Goal: Task Accomplishment & Management: Manage account settings

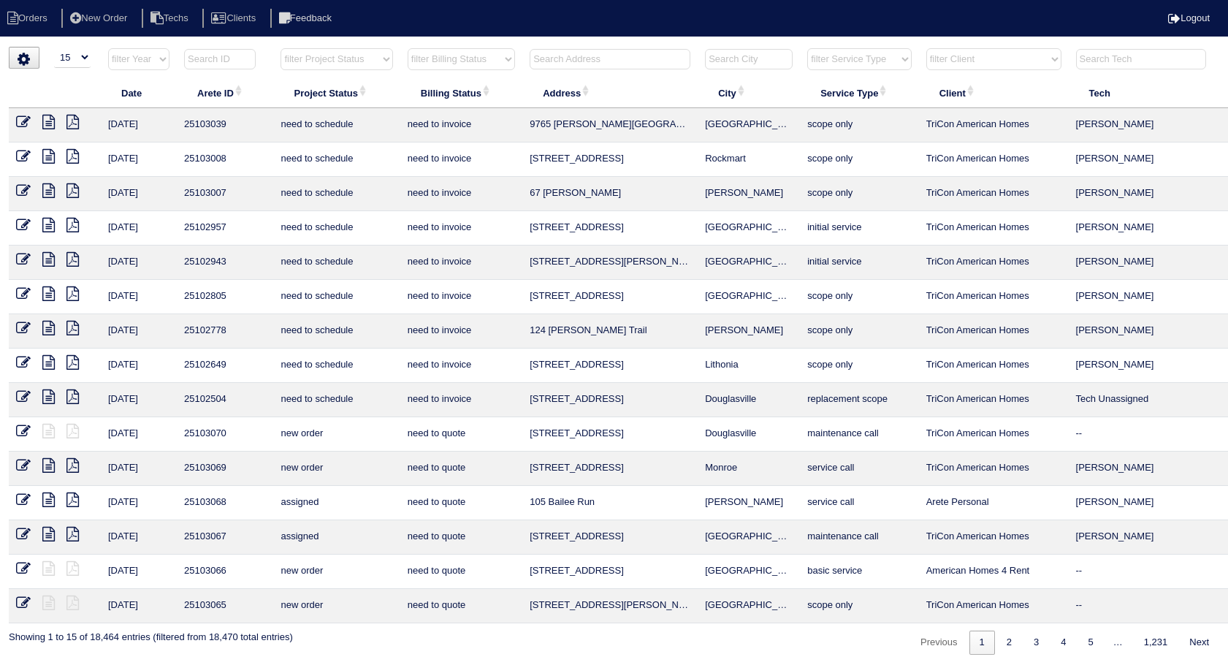
select select "15"
click at [572, 52] on input "text" at bounding box center [610, 59] width 161 height 20
type input "3768"
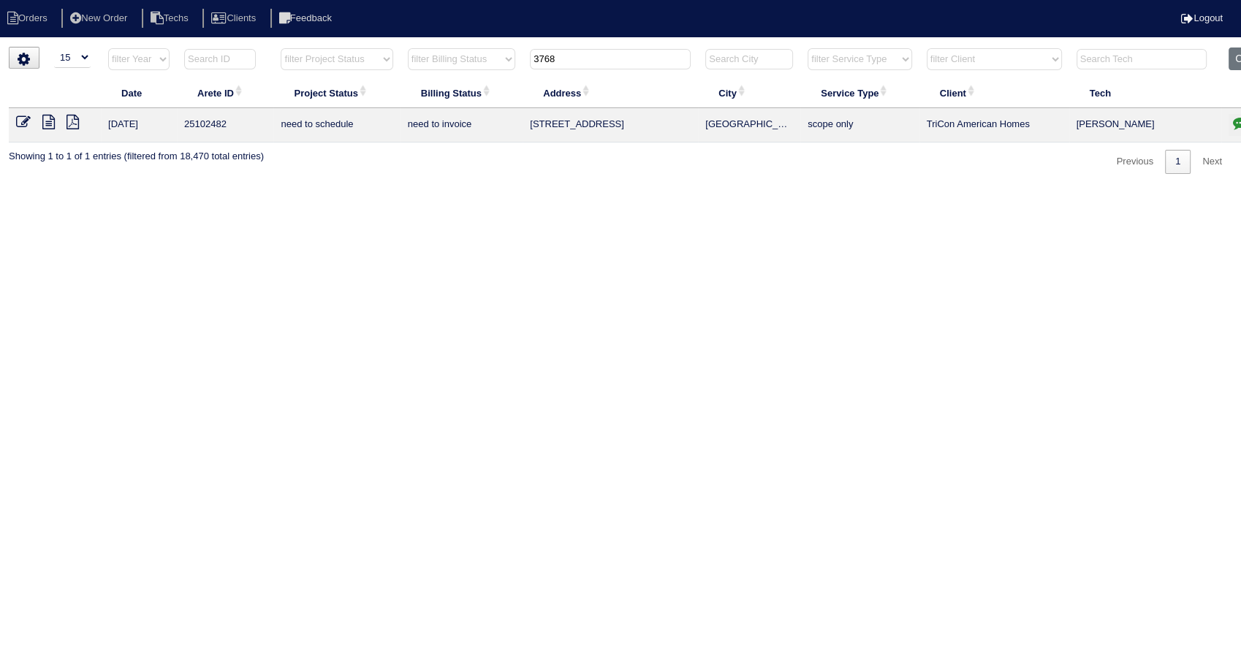
scroll to position [0, 35]
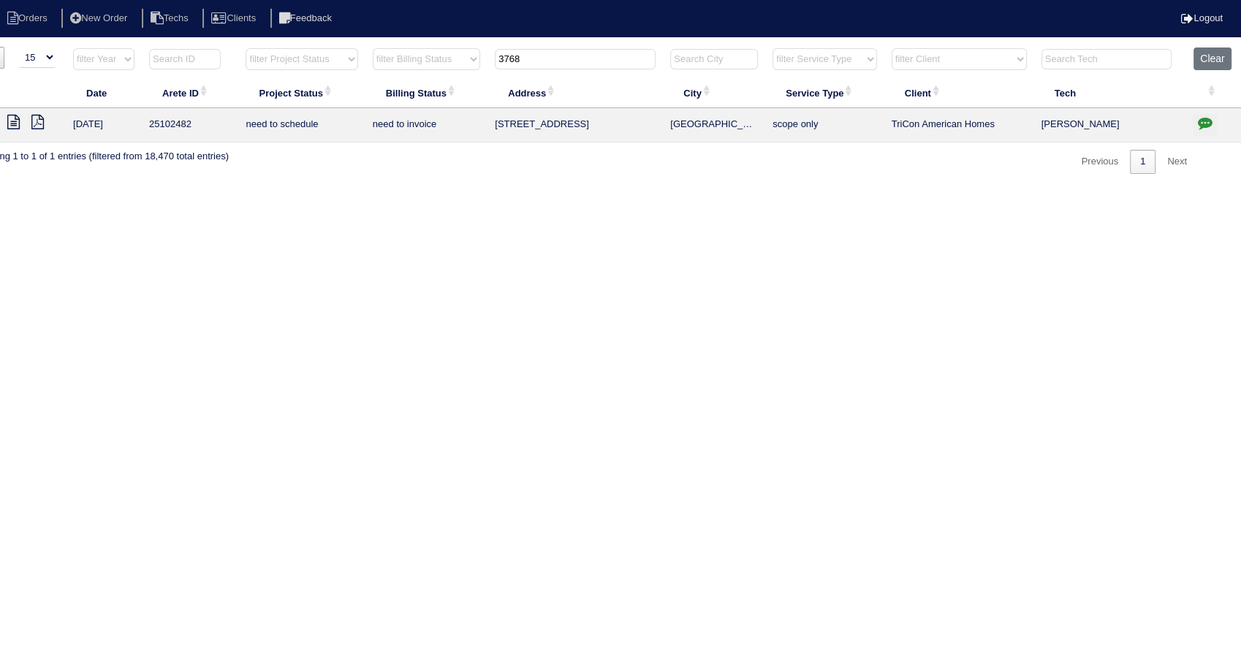
click at [1204, 116] on icon "button" at bounding box center [1204, 122] width 15 height 15
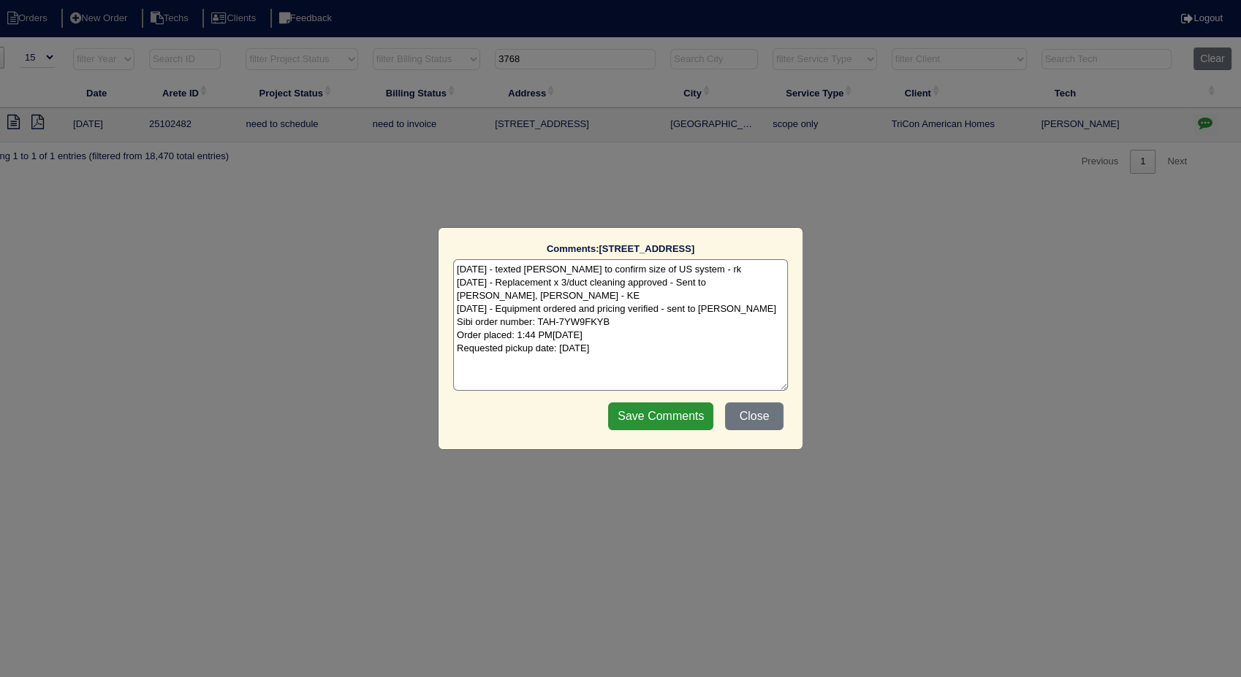
click at [664, 366] on textarea "7/15/25 - texted Payton to confirm size of US system - rk 8/11/25 - Replacement…" at bounding box center [620, 325] width 335 height 132
type textarea "7/15/25 - texted Payton to confirm size of US system - rk 8/11/25 - Replacement…"
click at [661, 411] on input "Save Comments" at bounding box center [660, 417] width 105 height 28
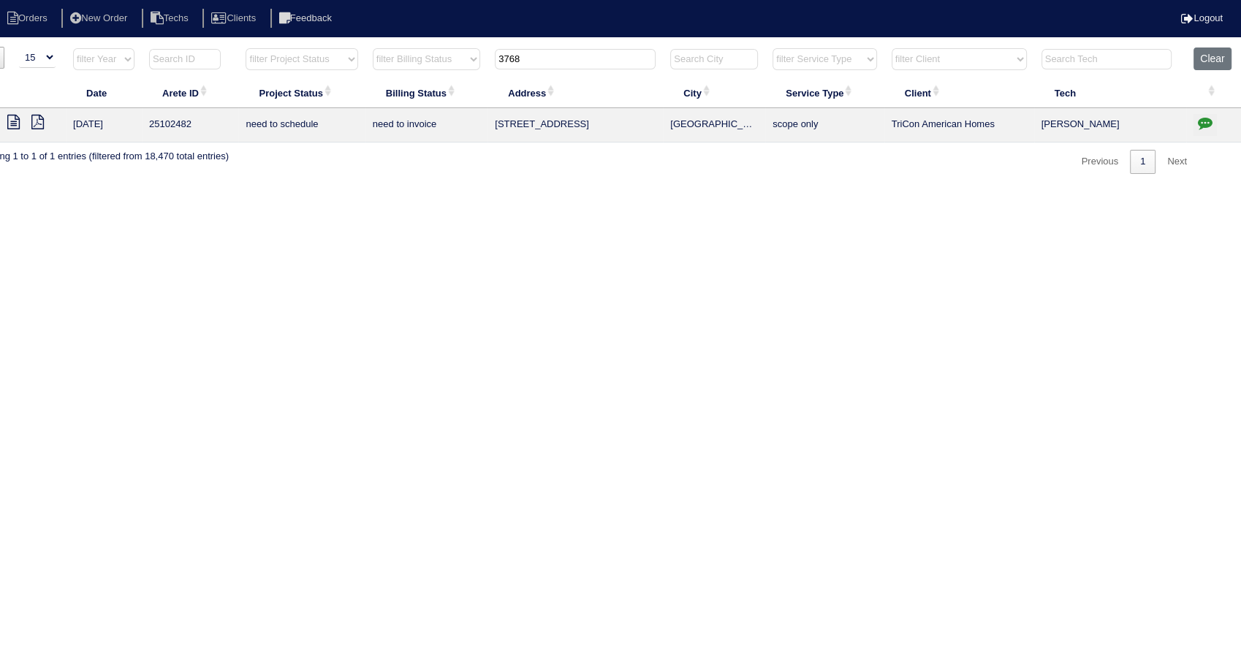
click at [12, 115] on icon at bounding box center [13, 122] width 12 height 15
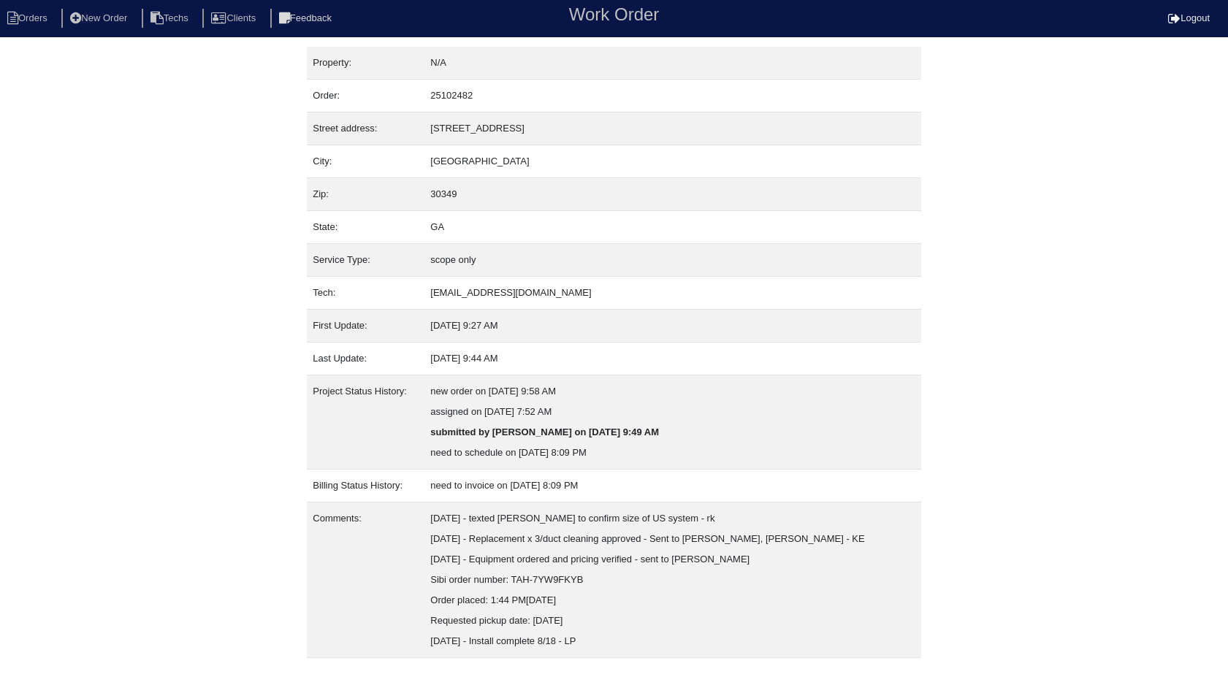
click at [29, 31] on nav "Orders New Order Techs Clients Feedback Work Order Logout" at bounding box center [614, 18] width 1228 height 37
click at [37, 10] on li "Orders" at bounding box center [29, 19] width 59 height 20
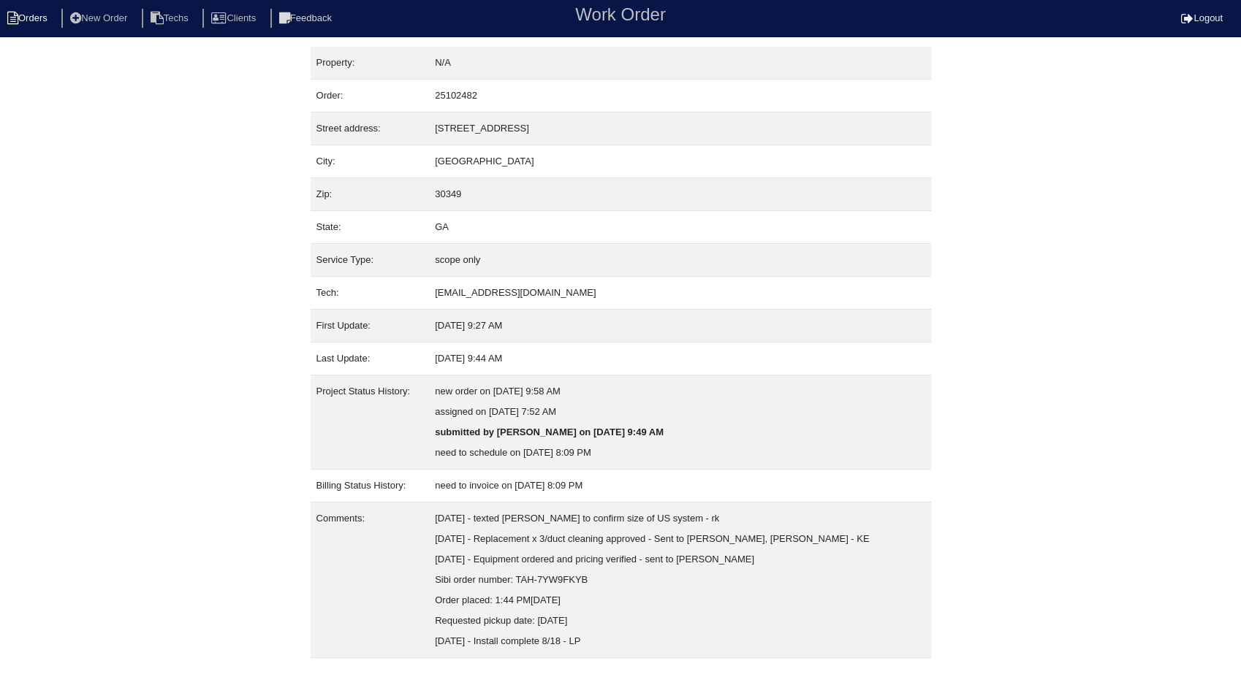
select select "15"
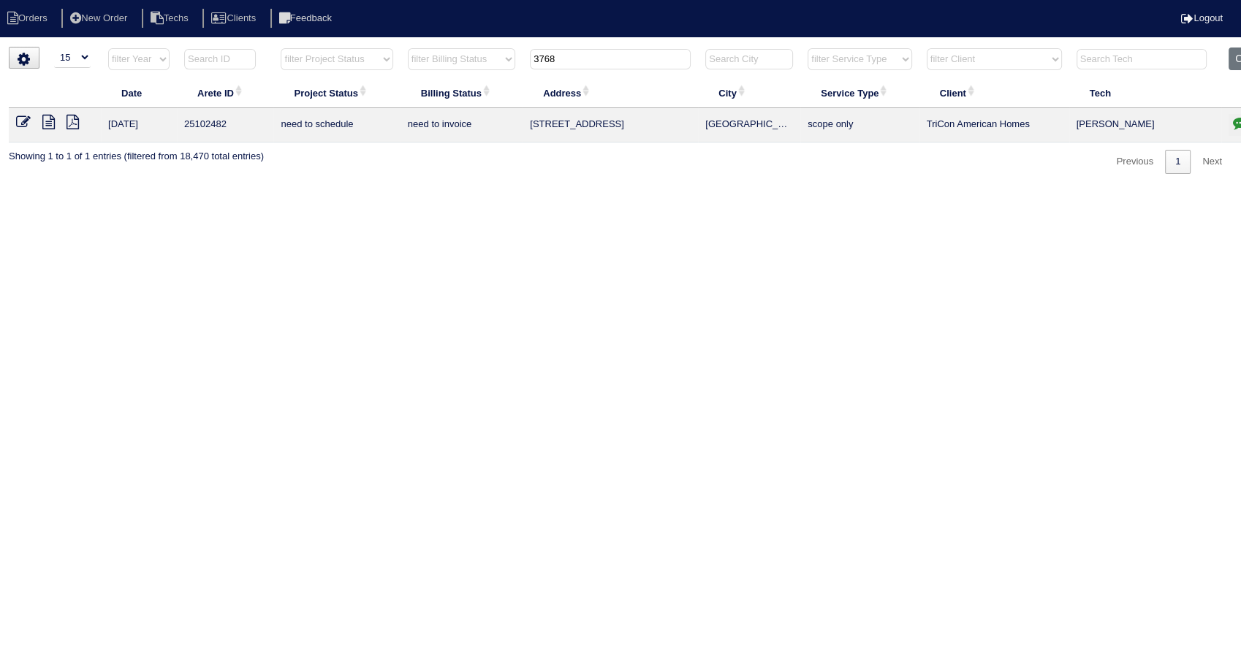
click at [23, 123] on icon at bounding box center [23, 122] width 15 height 15
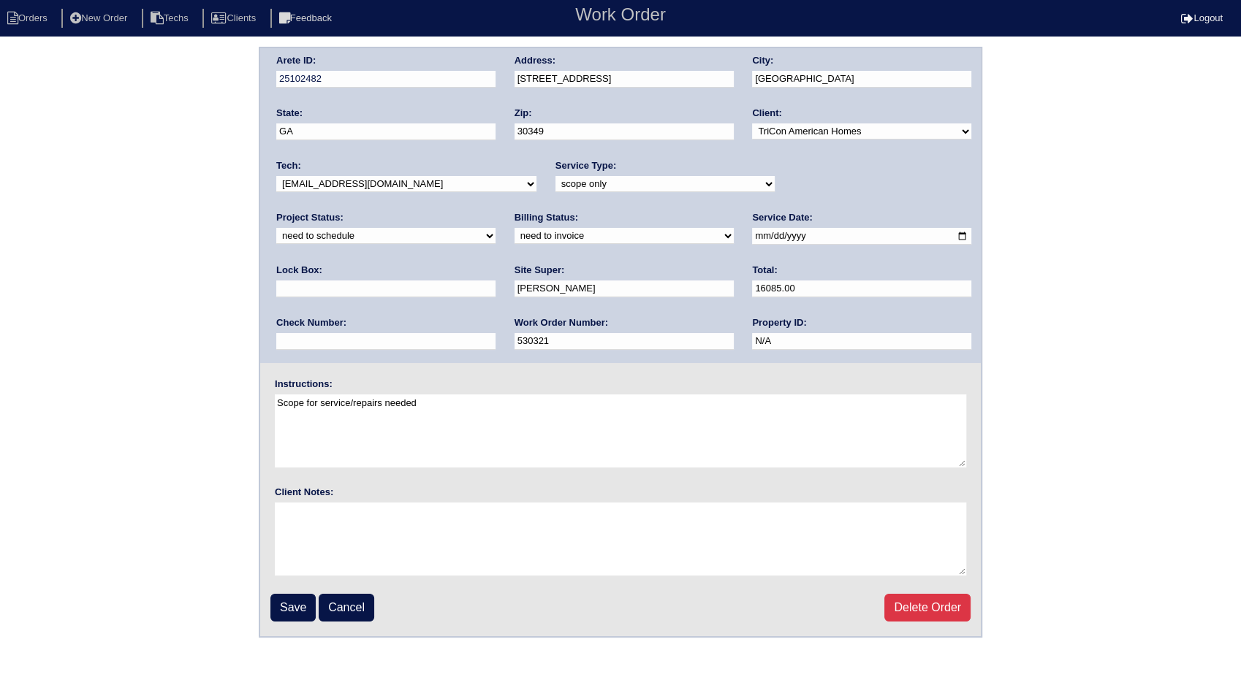
click at [495, 228] on select "new order assigned in progress field complete need to schedule admin review arc…" at bounding box center [385, 236] width 219 height 16
select select "completed"
click at [495, 228] on select "new order assigned in progress field complete need to schedule admin review arc…" at bounding box center [385, 236] width 219 height 16
click at [514, 237] on select "need to quote quoted need to invoice invoiced paid warranty purchase order need…" at bounding box center [623, 236] width 219 height 16
select select "invoiced"
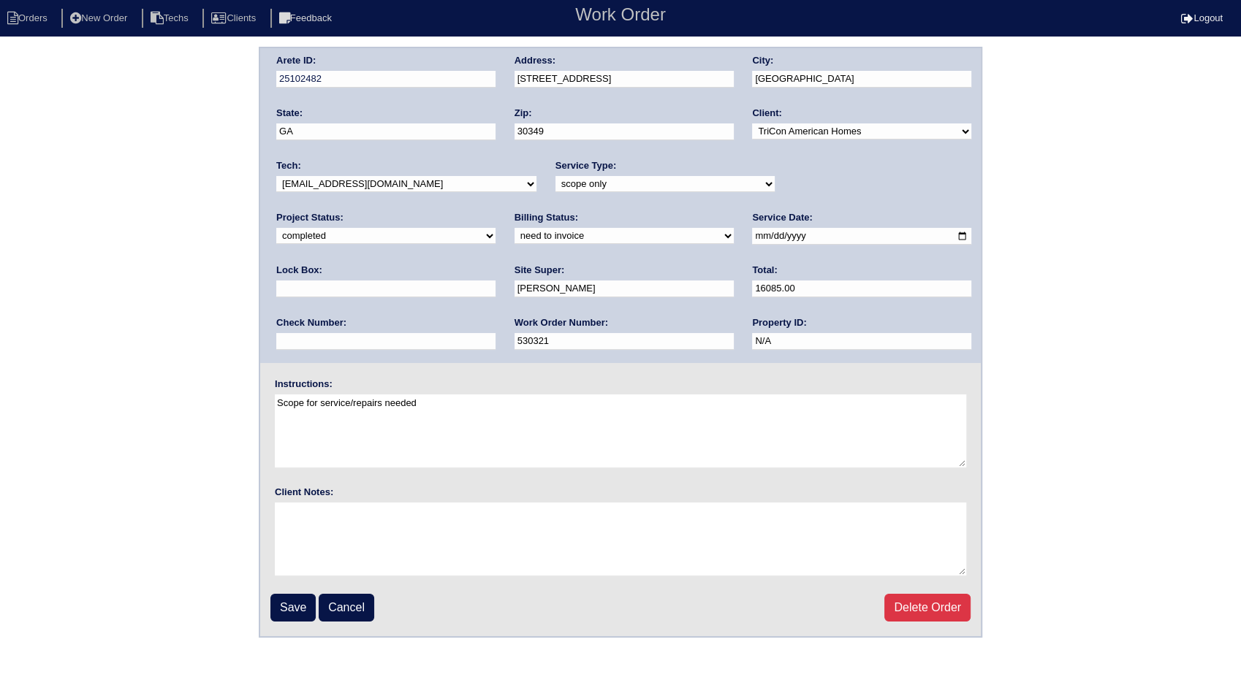
click at [514, 228] on select "need to quote quoted need to invoice invoiced paid warranty purchase order need…" at bounding box center [623, 236] width 219 height 16
click at [289, 608] on input "Save" at bounding box center [292, 608] width 45 height 28
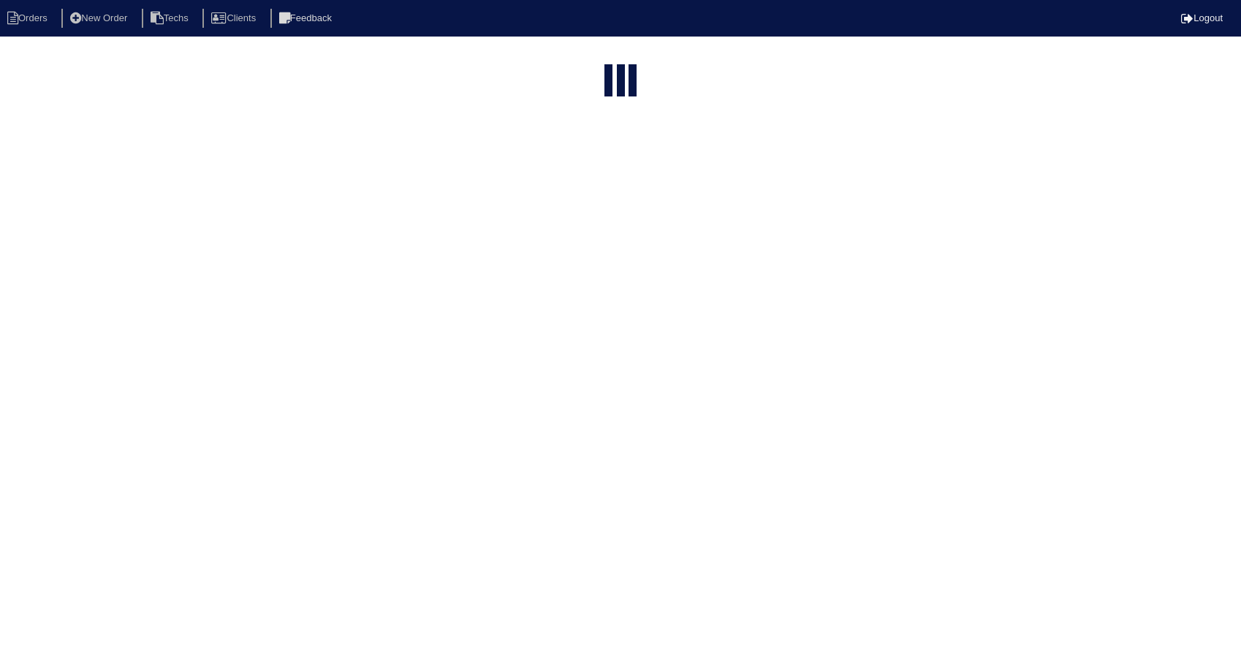
select select "15"
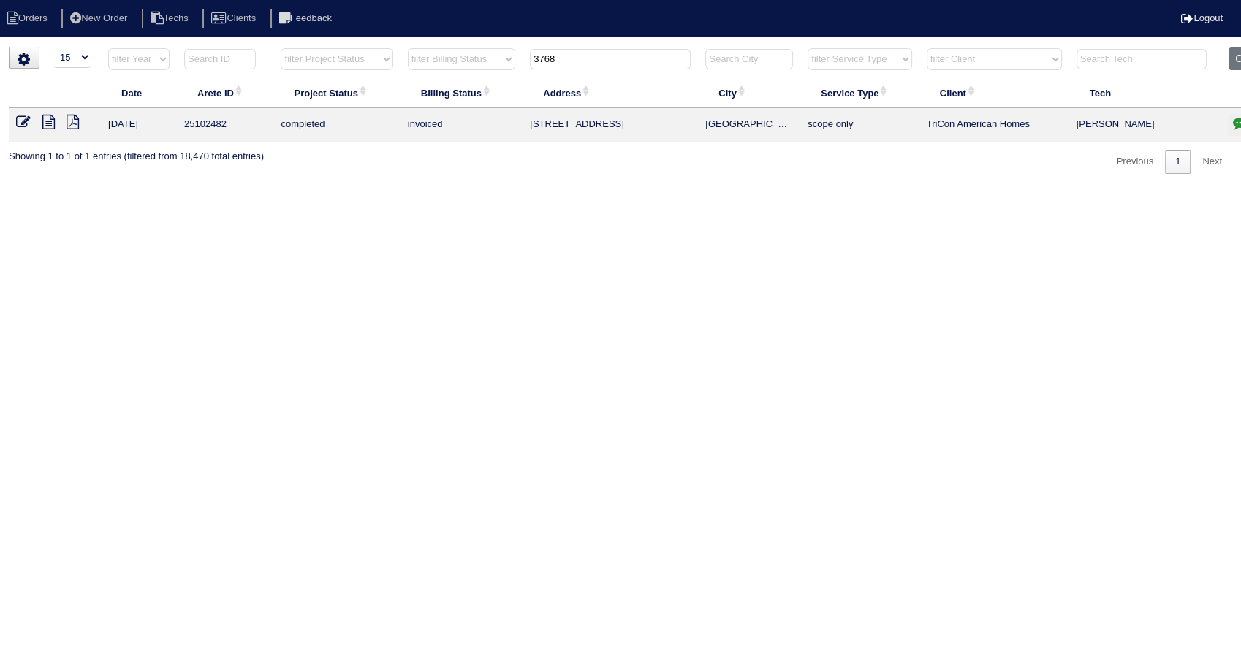
drag, startPoint x: 593, startPoint y: 69, endPoint x: 451, endPoint y: 85, distance: 143.5
click at [451, 85] on table "Date Arete ID Project Status Billing Status Address City Service Type Client Te…" at bounding box center [642, 94] width 1267 height 95
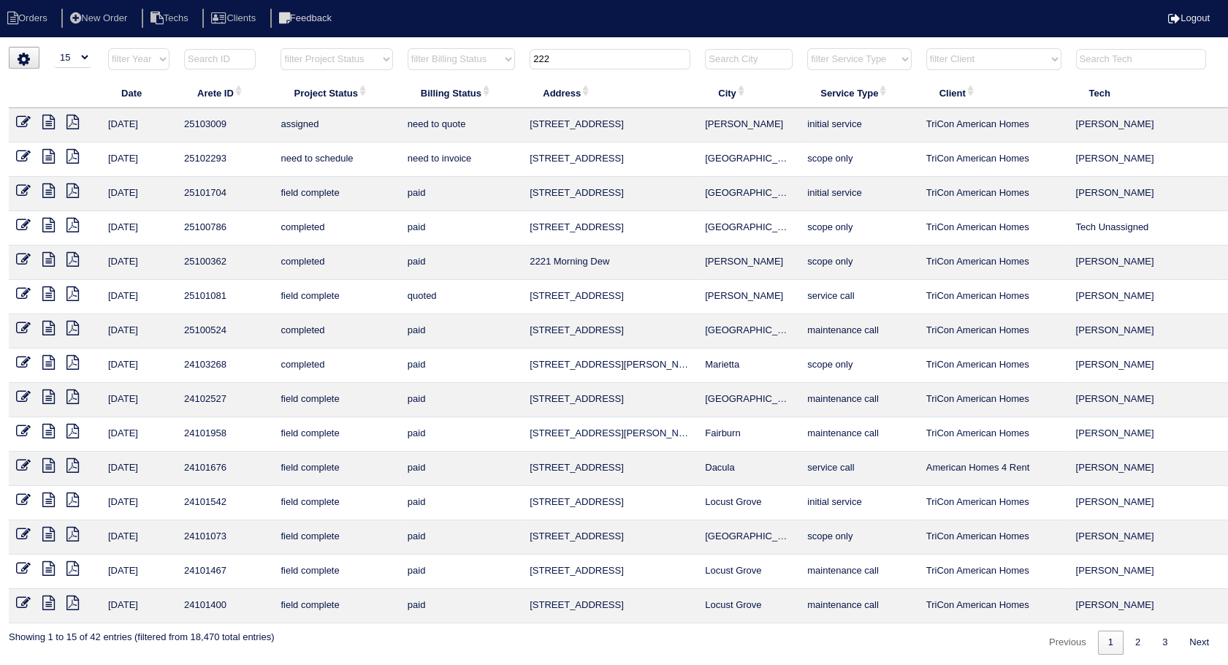
scroll to position [0, 47]
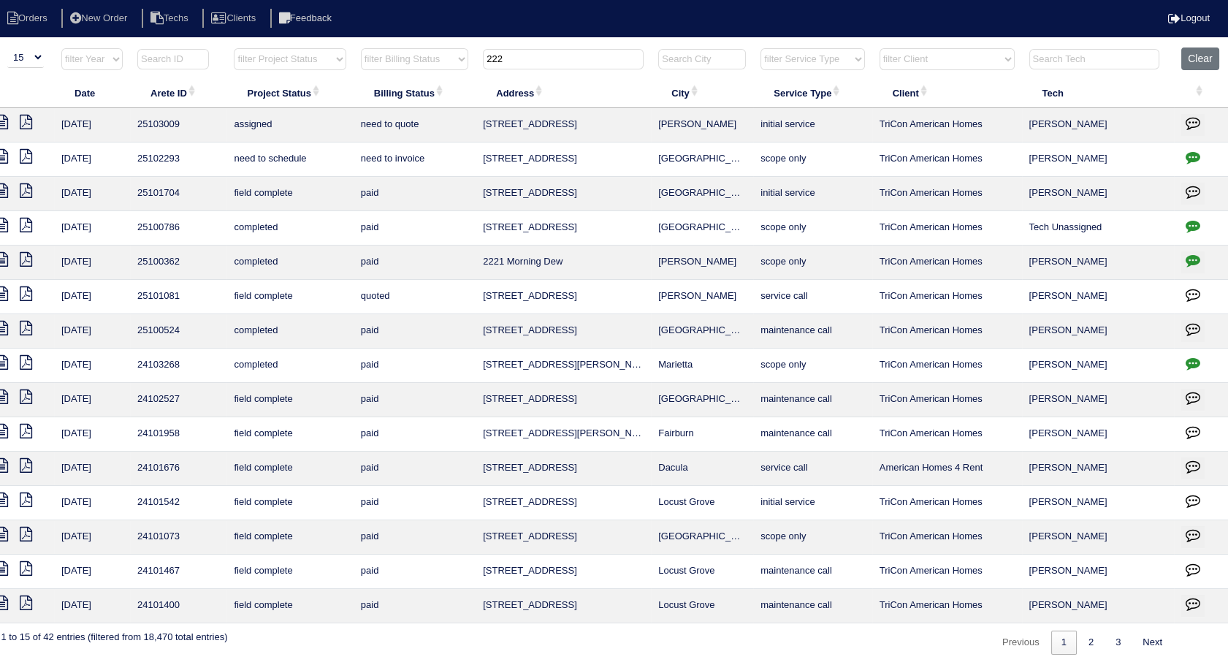
type input "222"
click at [1192, 161] on icon "button" at bounding box center [1193, 157] width 15 height 15
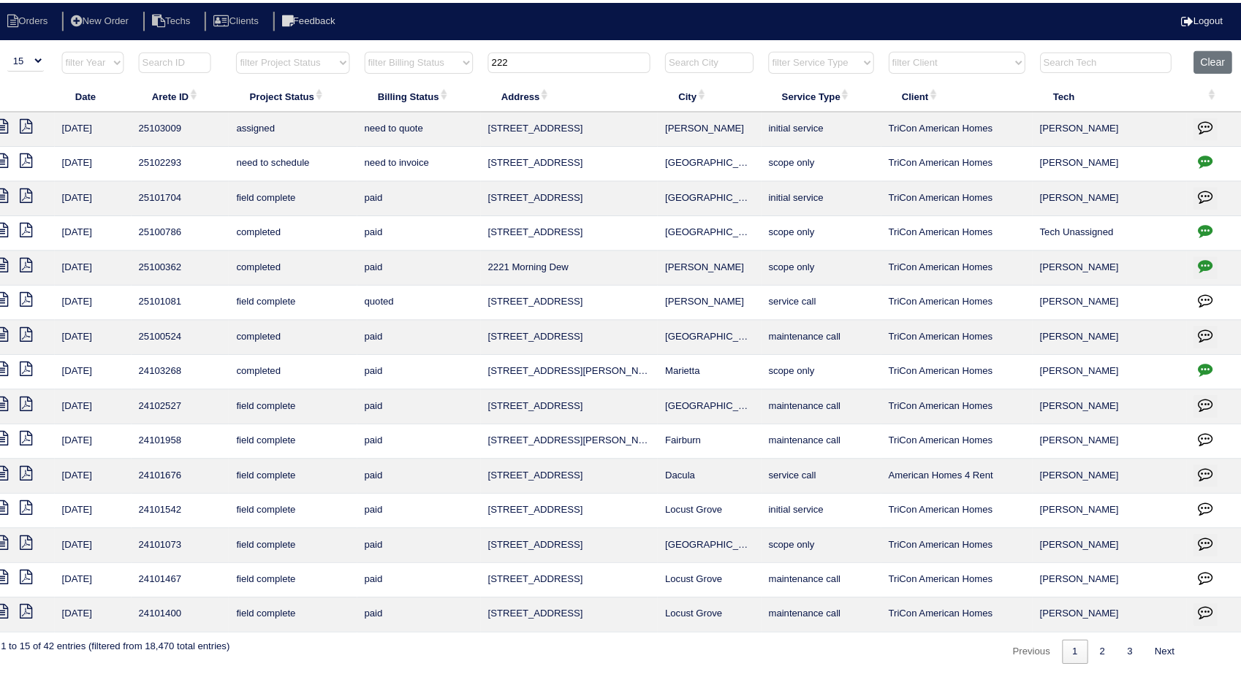
scroll to position [0, 35]
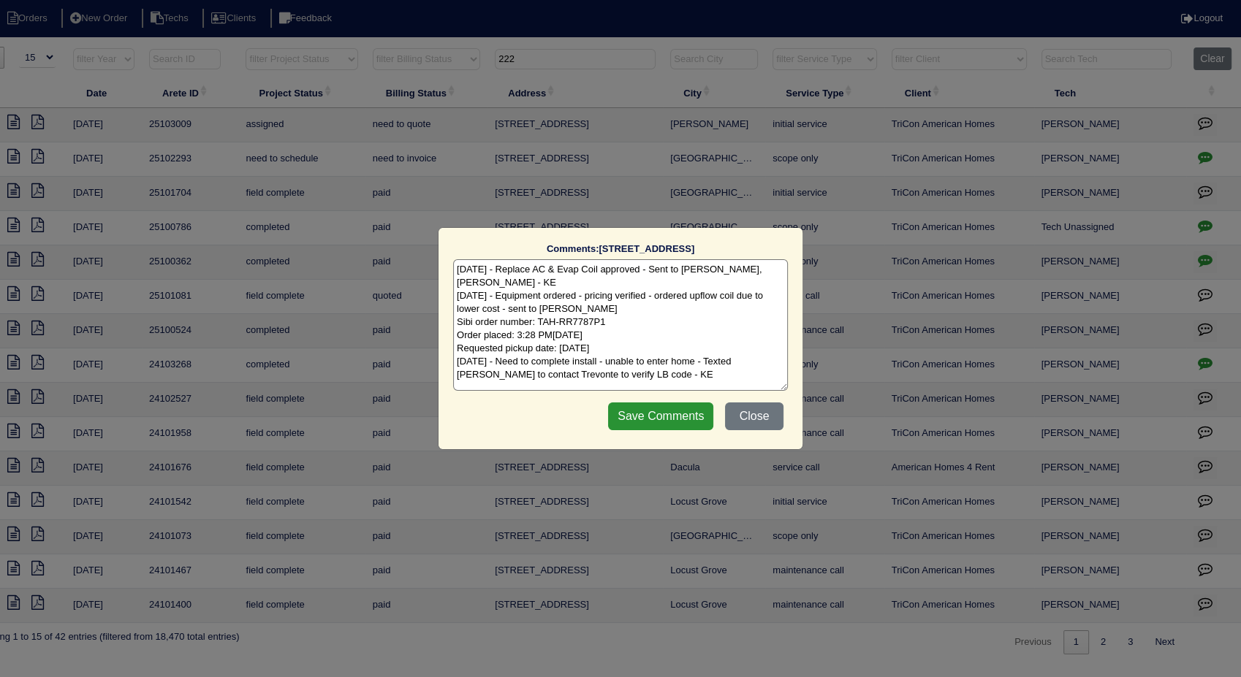
click at [685, 373] on textarea "7/21/25 - Replace AC & Evap Coil approved - Sent to Dan, Payton, Reeca - KE 7/2…" at bounding box center [620, 325] width 335 height 132
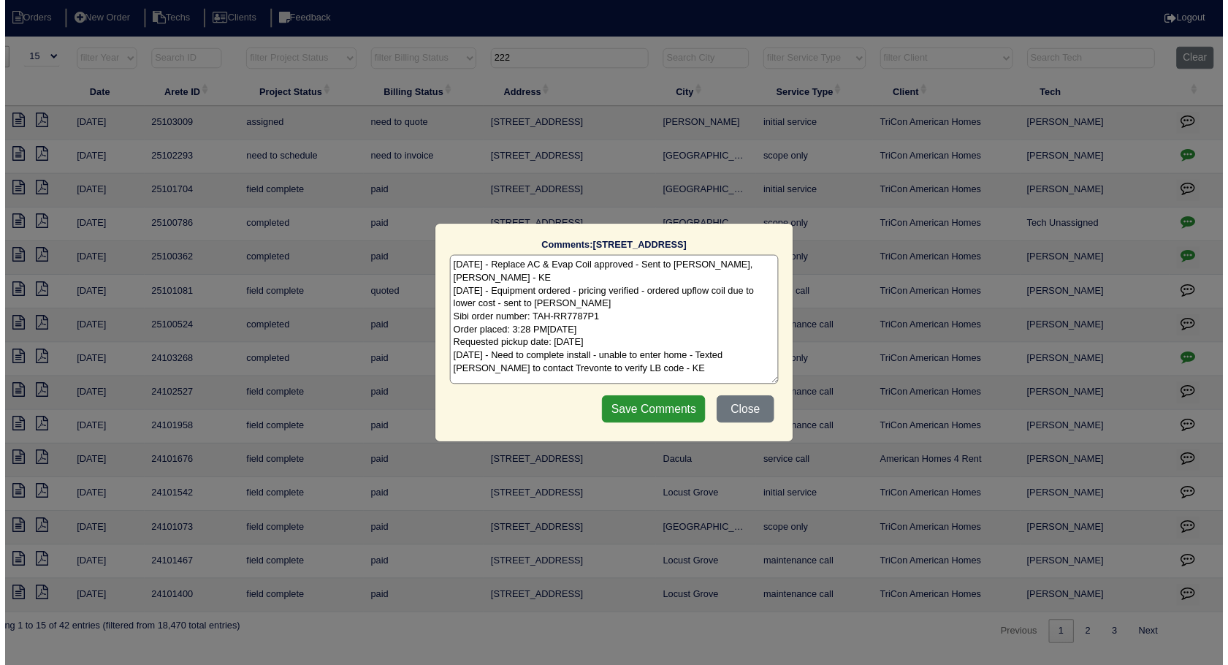
scroll to position [3, 0]
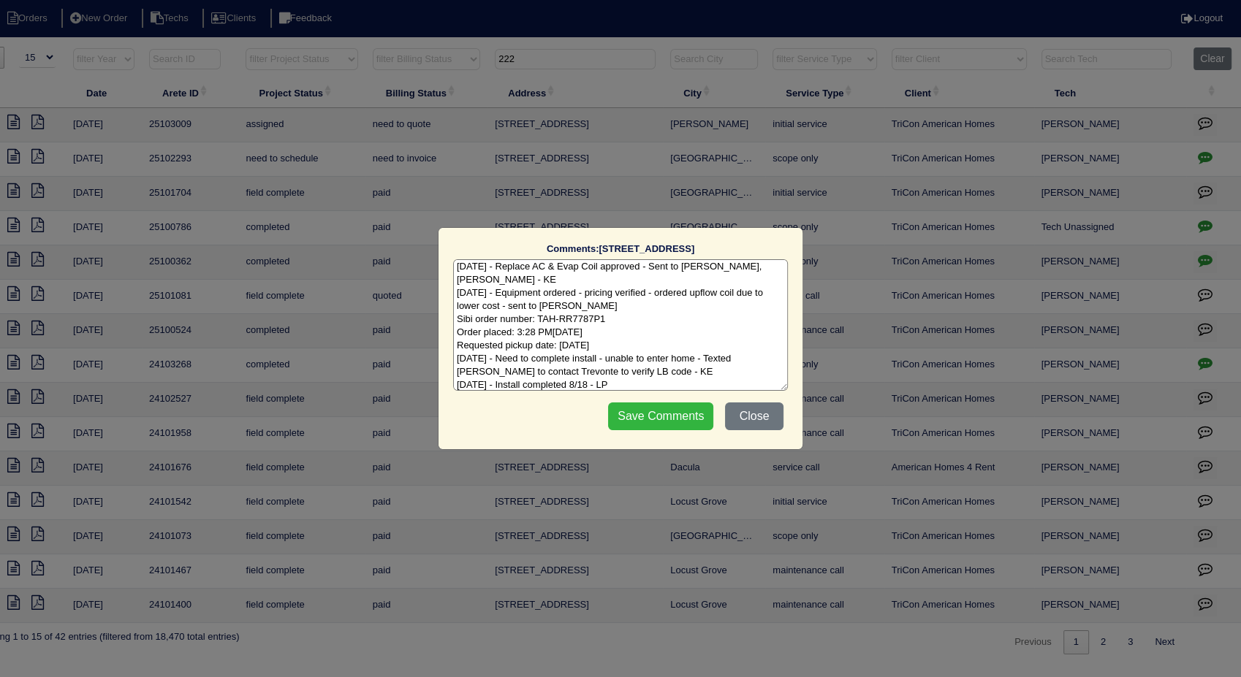
type textarea "7/21/25 - Replace AC & Evap Coil approved - Sent to Dan, Payton, Reeca - KE 7/2…"
click at [693, 413] on input "Save Comments" at bounding box center [660, 417] width 105 height 28
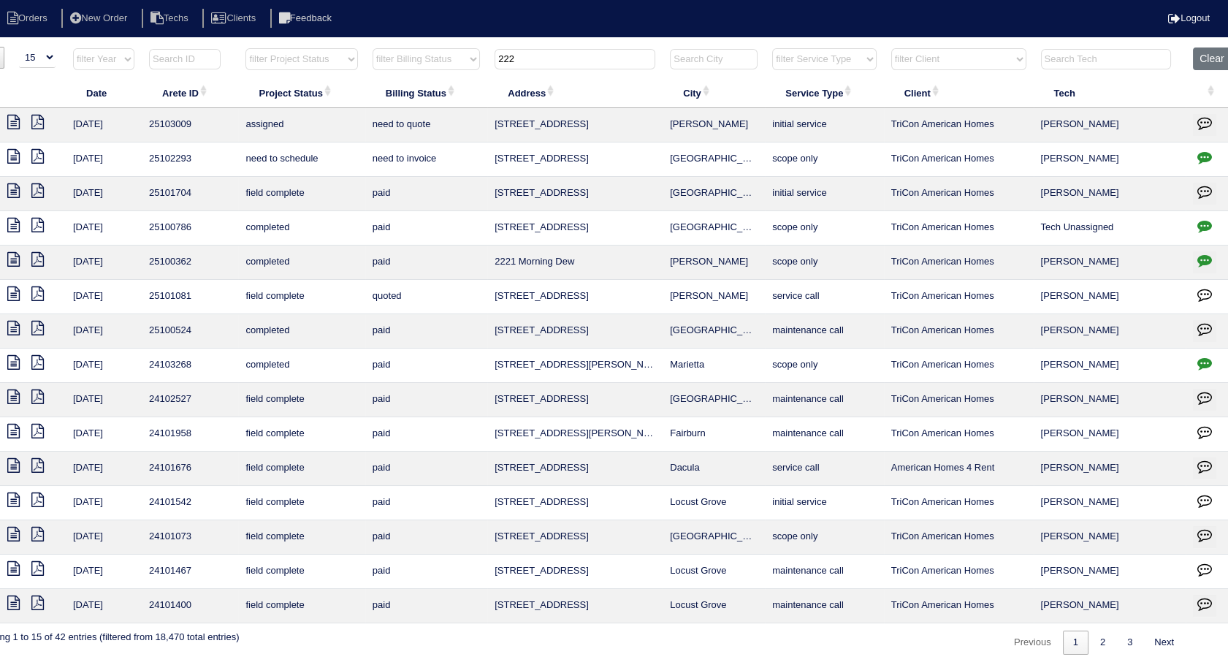
scroll to position [0, 0]
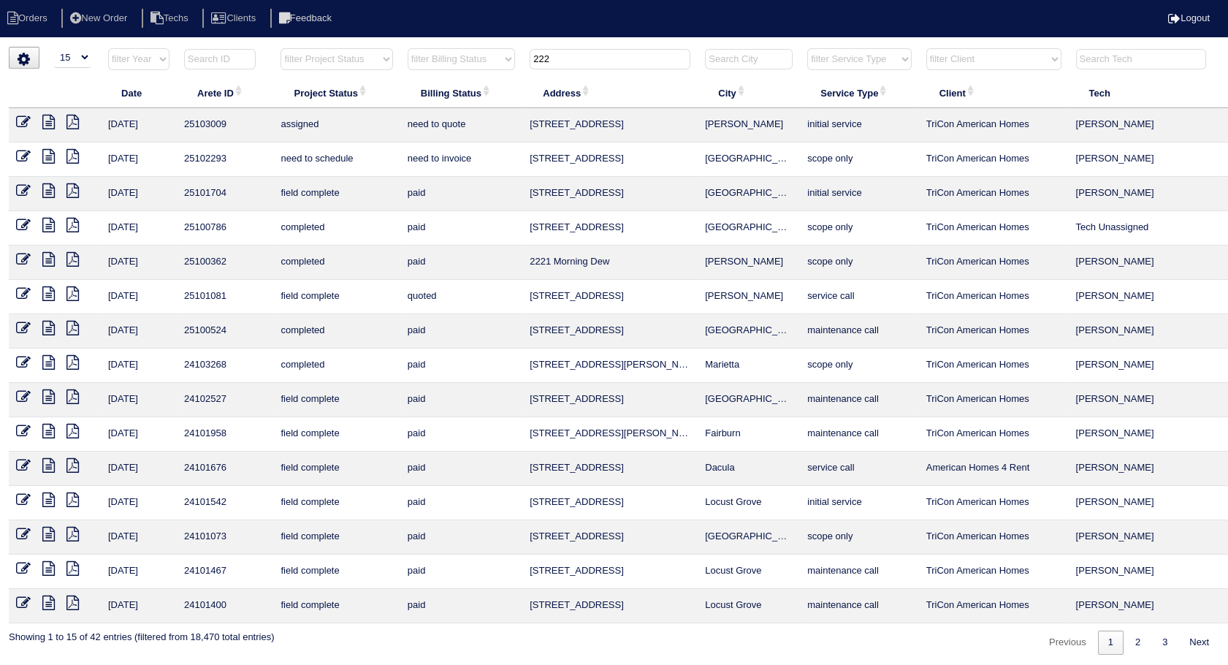
click at [28, 153] on icon at bounding box center [23, 156] width 15 height 15
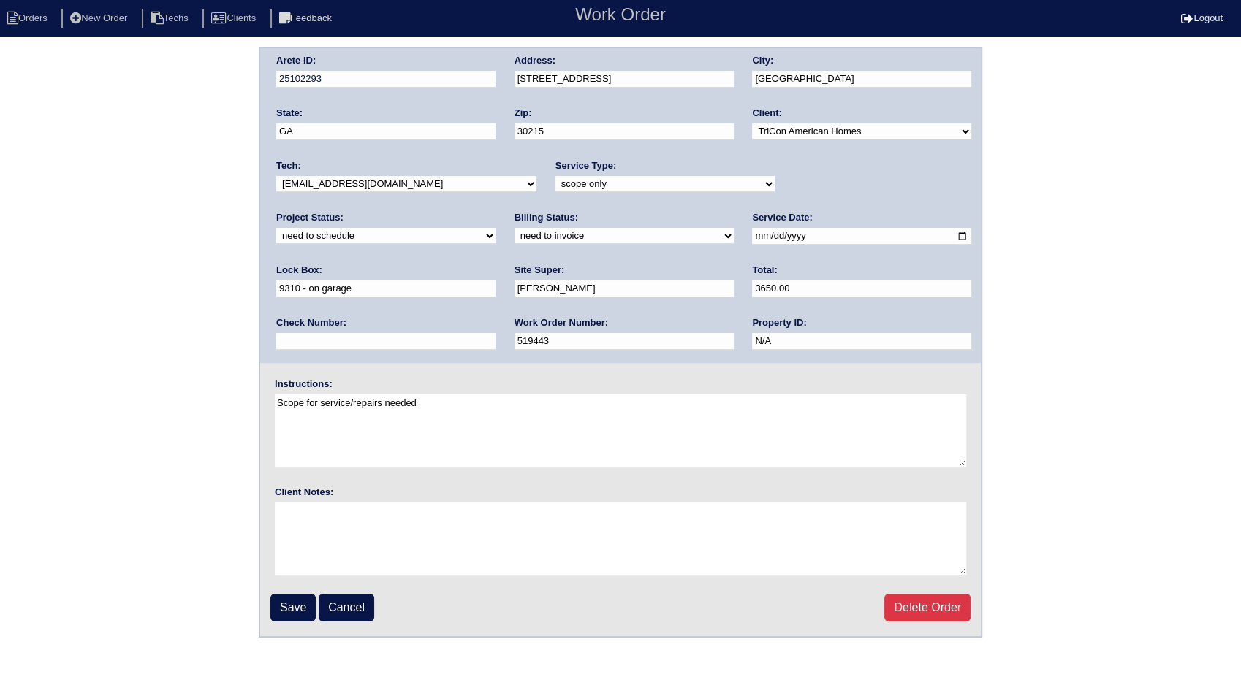
click at [495, 228] on select "new order assigned in progress field complete need to schedule admin review arc…" at bounding box center [385, 236] width 219 height 16
select select "completed"
click at [495, 228] on select "new order assigned in progress field complete need to schedule admin review arc…" at bounding box center [385, 236] width 219 height 16
click at [514, 234] on select "need to quote quoted need to invoice invoiced paid warranty purchase order need…" at bounding box center [623, 236] width 219 height 16
select select "invoiced"
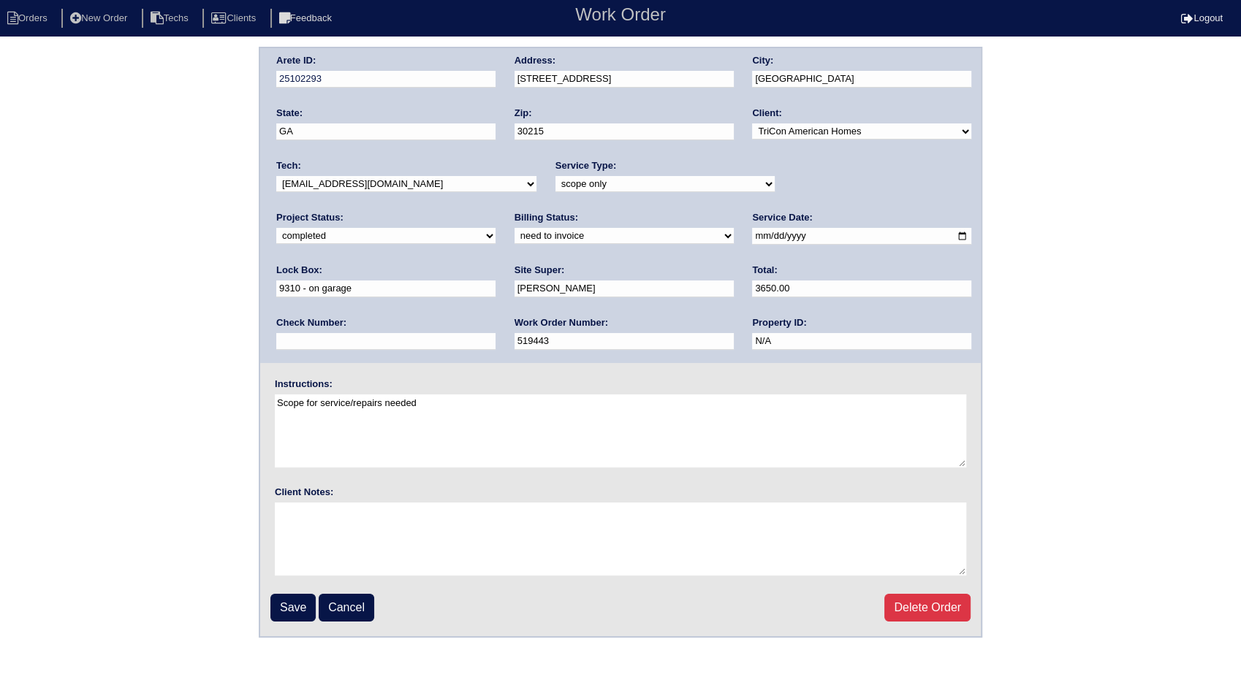
click at [514, 228] on select "need to quote quoted need to invoice invoiced paid warranty purchase order need…" at bounding box center [623, 236] width 219 height 16
click at [295, 605] on input "Save" at bounding box center [292, 608] width 45 height 28
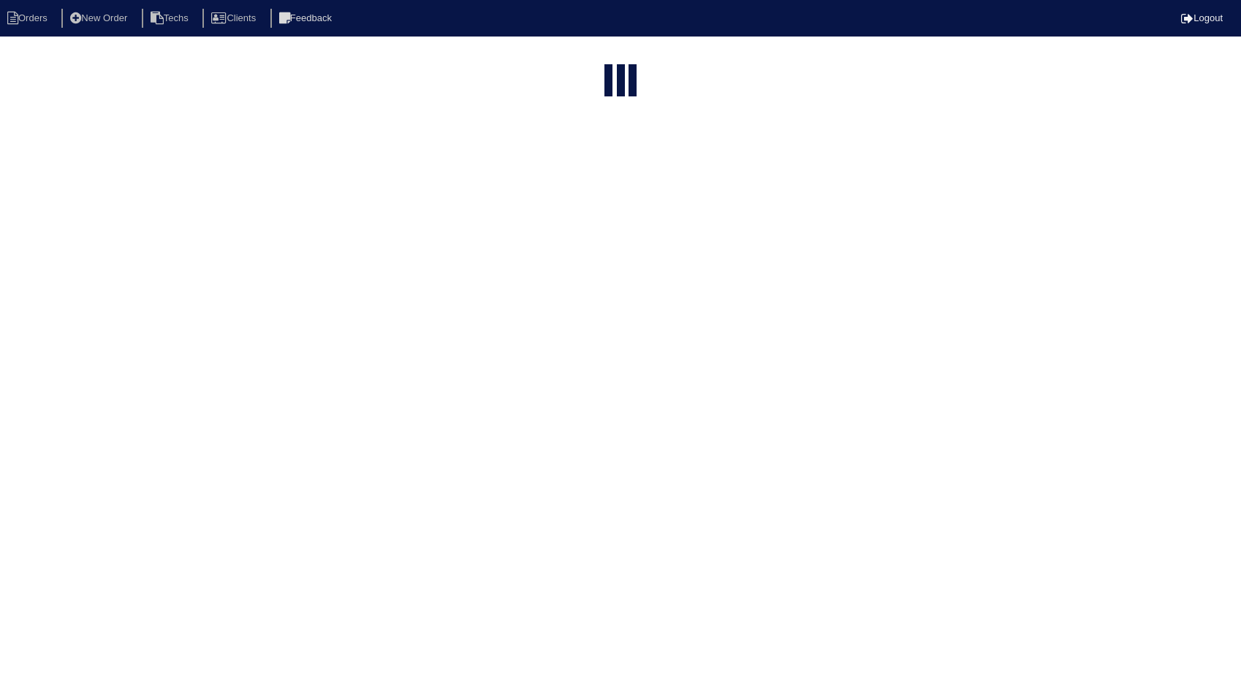
select select "15"
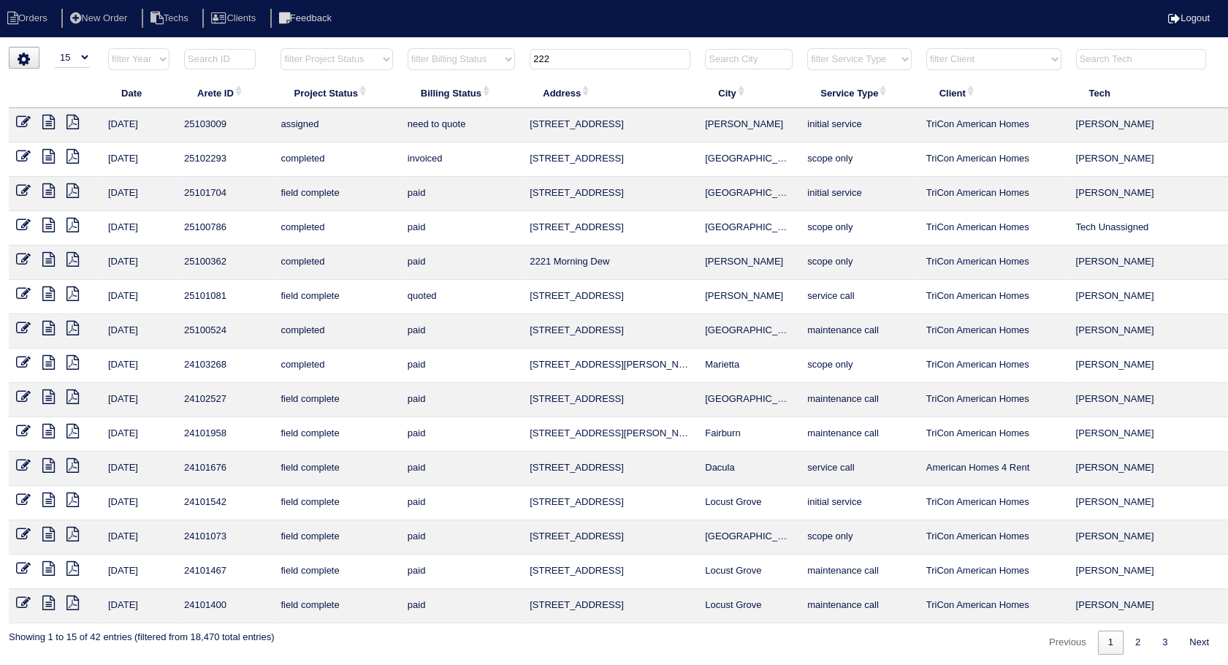
click at [492, 56] on select "filter Billing Status -- Any Billing Status -- need to quote quoted need to inv…" at bounding box center [461, 59] width 107 height 22
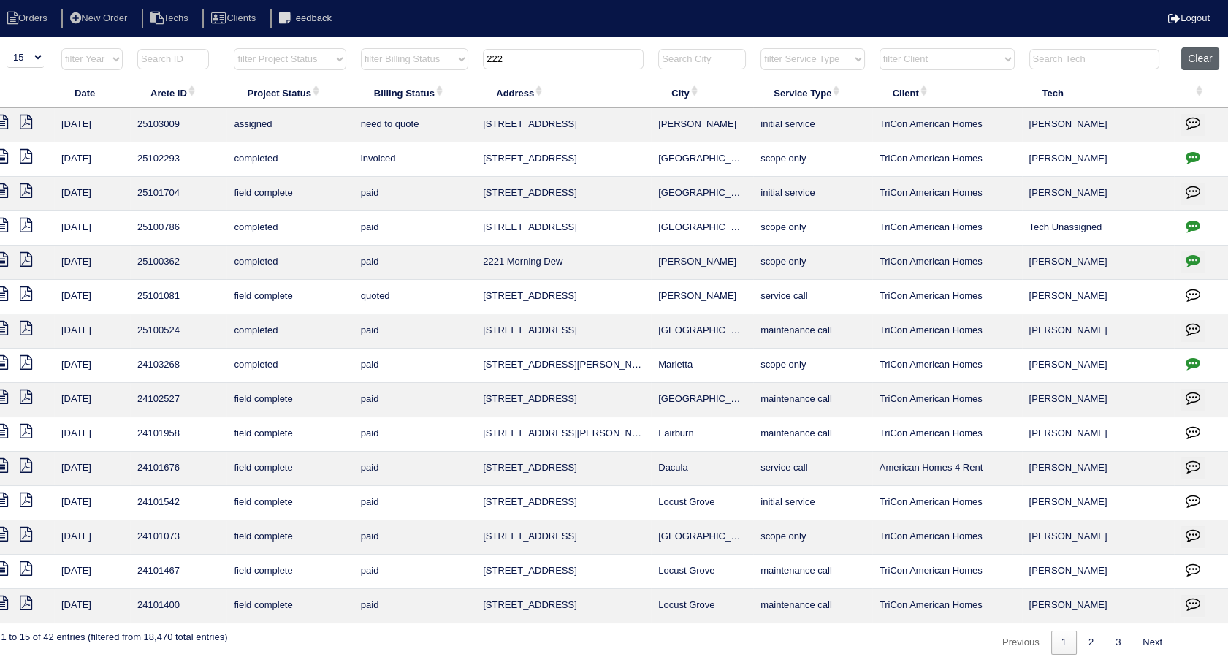
click at [1198, 56] on button "Clear" at bounding box center [1199, 58] width 37 height 23
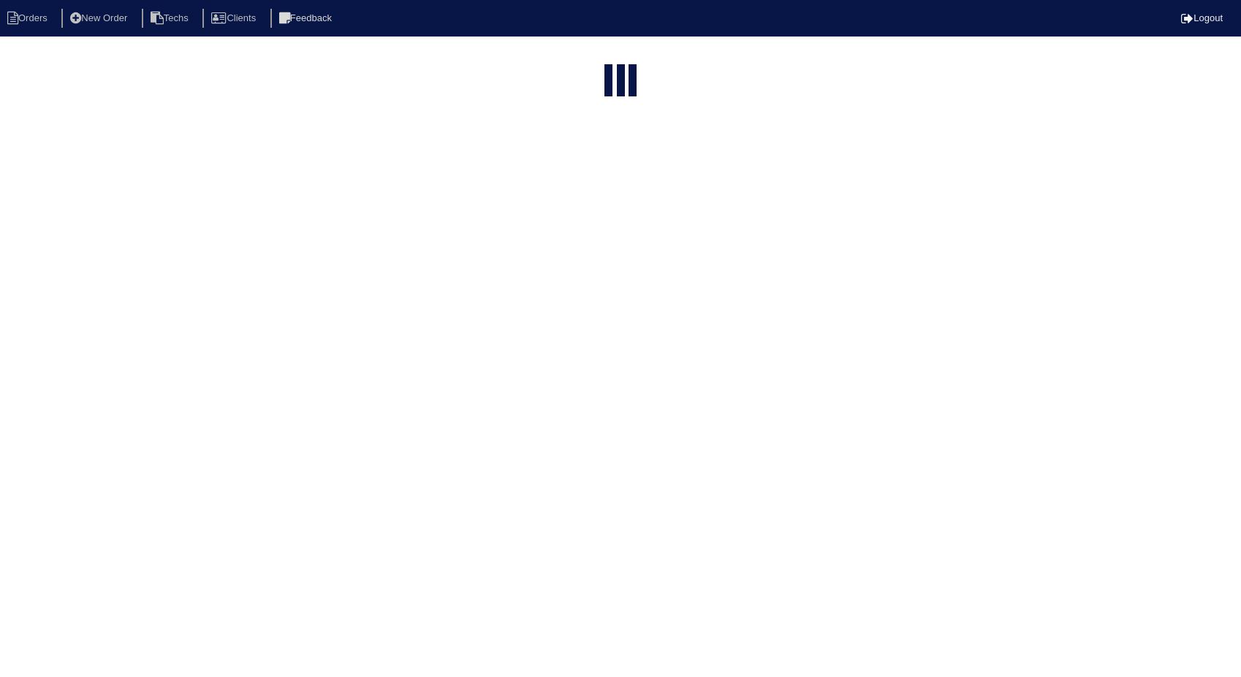
select select "15"
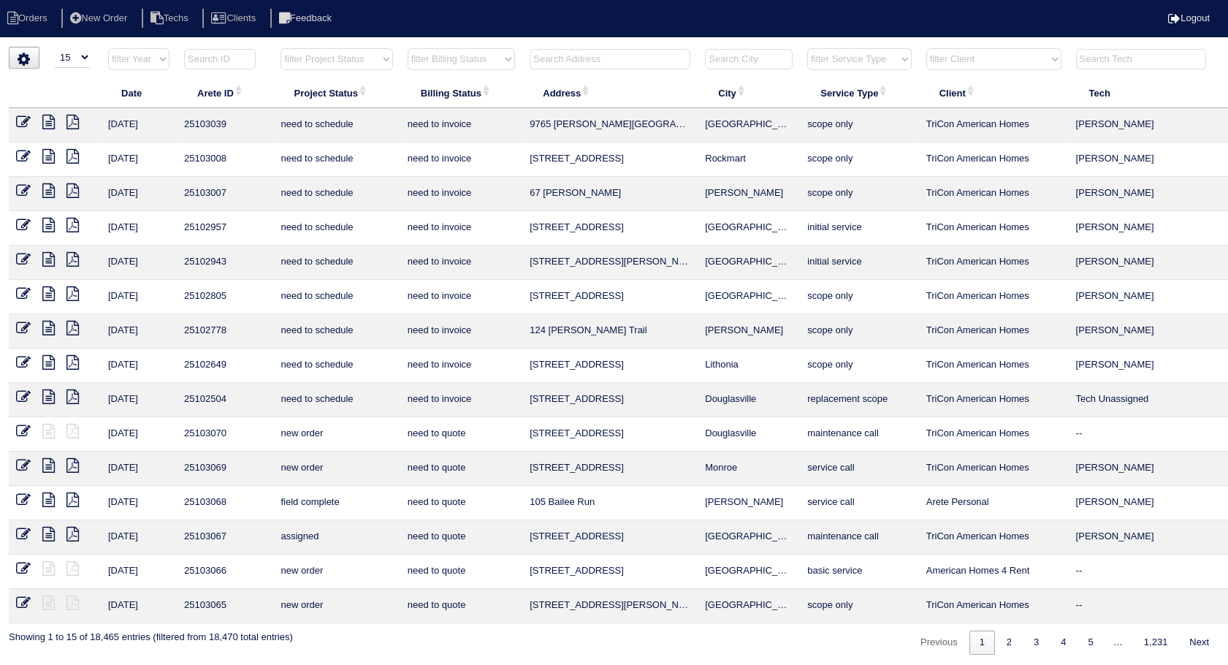
click at [495, 56] on select "filter Billing Status -- Any Billing Status -- need to quote quoted need to inv…" at bounding box center [461, 59] width 107 height 22
click at [408, 48] on select "filter Billing Status -- Any Billing Status -- need to quote quoted need to inv…" at bounding box center [461, 59] width 107 height 22
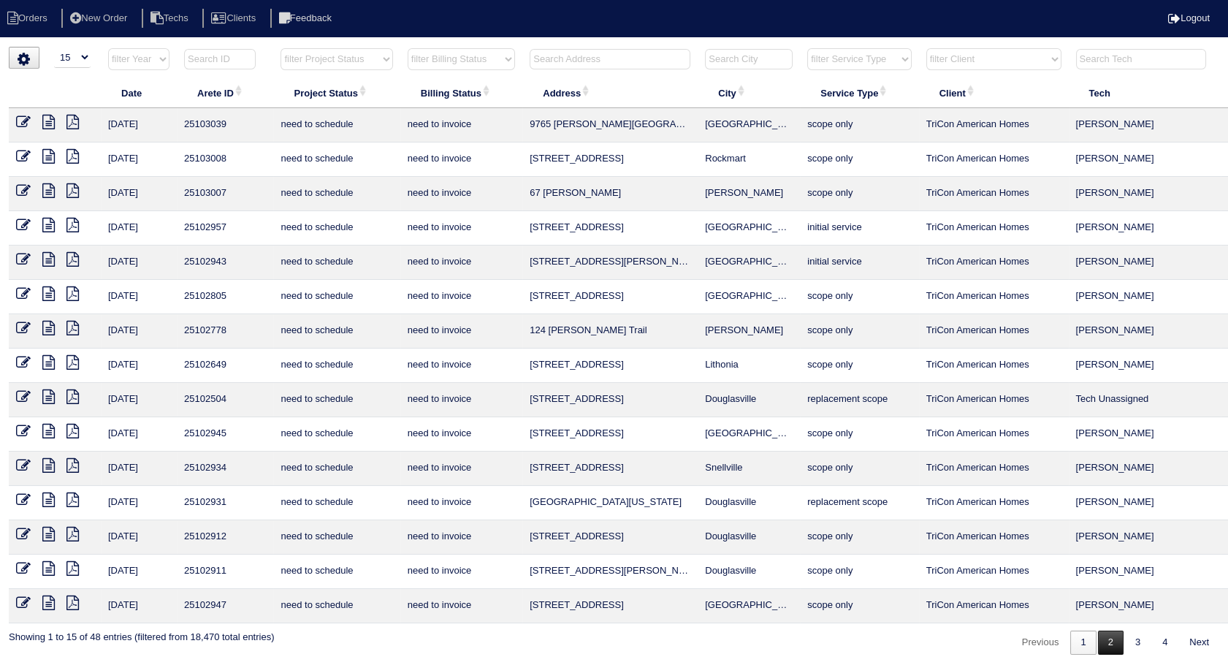
click at [1101, 634] on link "2" at bounding box center [1111, 643] width 26 height 24
select select "need to invoice"
